Goal: Information Seeking & Learning: Learn about a topic

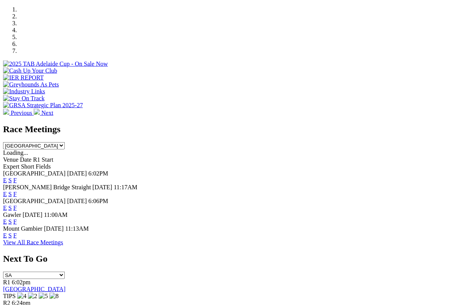
scroll to position [237, 0]
click at [17, 232] on link "F" at bounding box center [14, 235] width 3 height 7
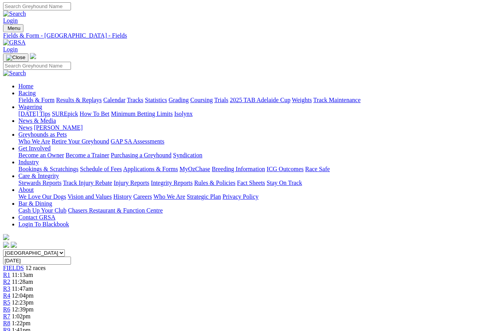
scroll to position [1, 0]
click at [34, 97] on link "Fields & Form" at bounding box center [36, 100] width 36 height 7
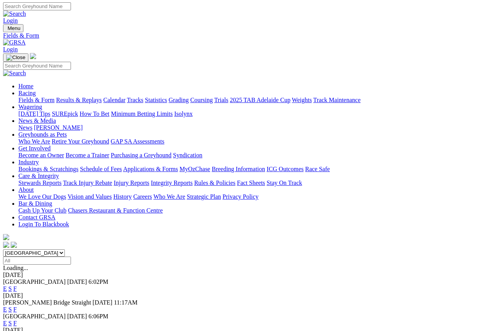
scroll to position [1, 0]
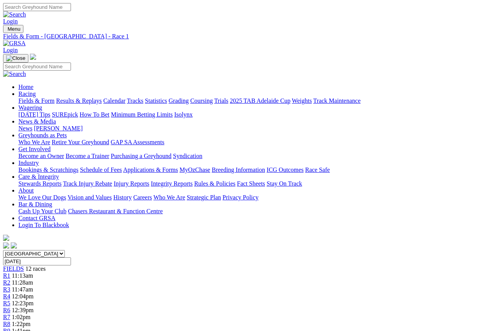
click at [26, 97] on link "Fields & Form" at bounding box center [36, 100] width 36 height 7
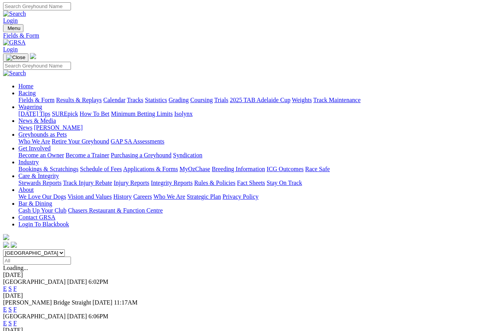
scroll to position [1, 0]
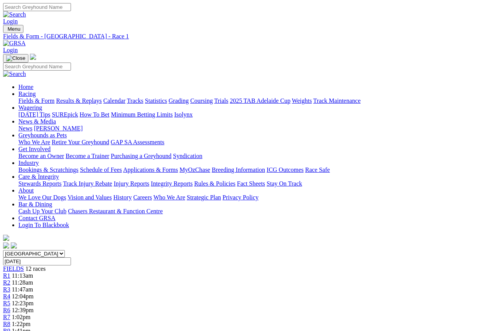
click at [10, 279] on span "R2" at bounding box center [6, 282] width 7 height 7
